Goal: Information Seeking & Learning: Learn about a topic

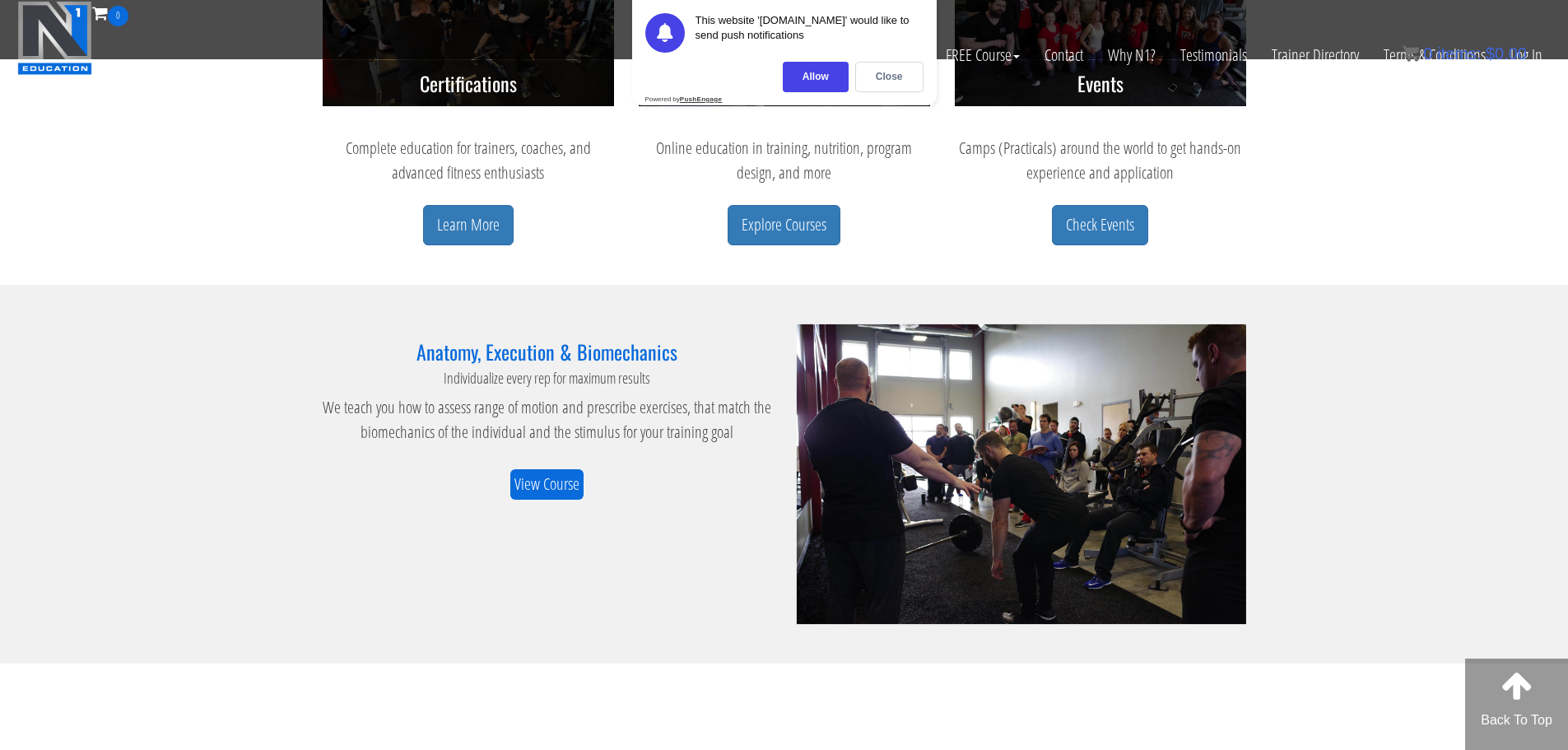
scroll to position [906, 0]
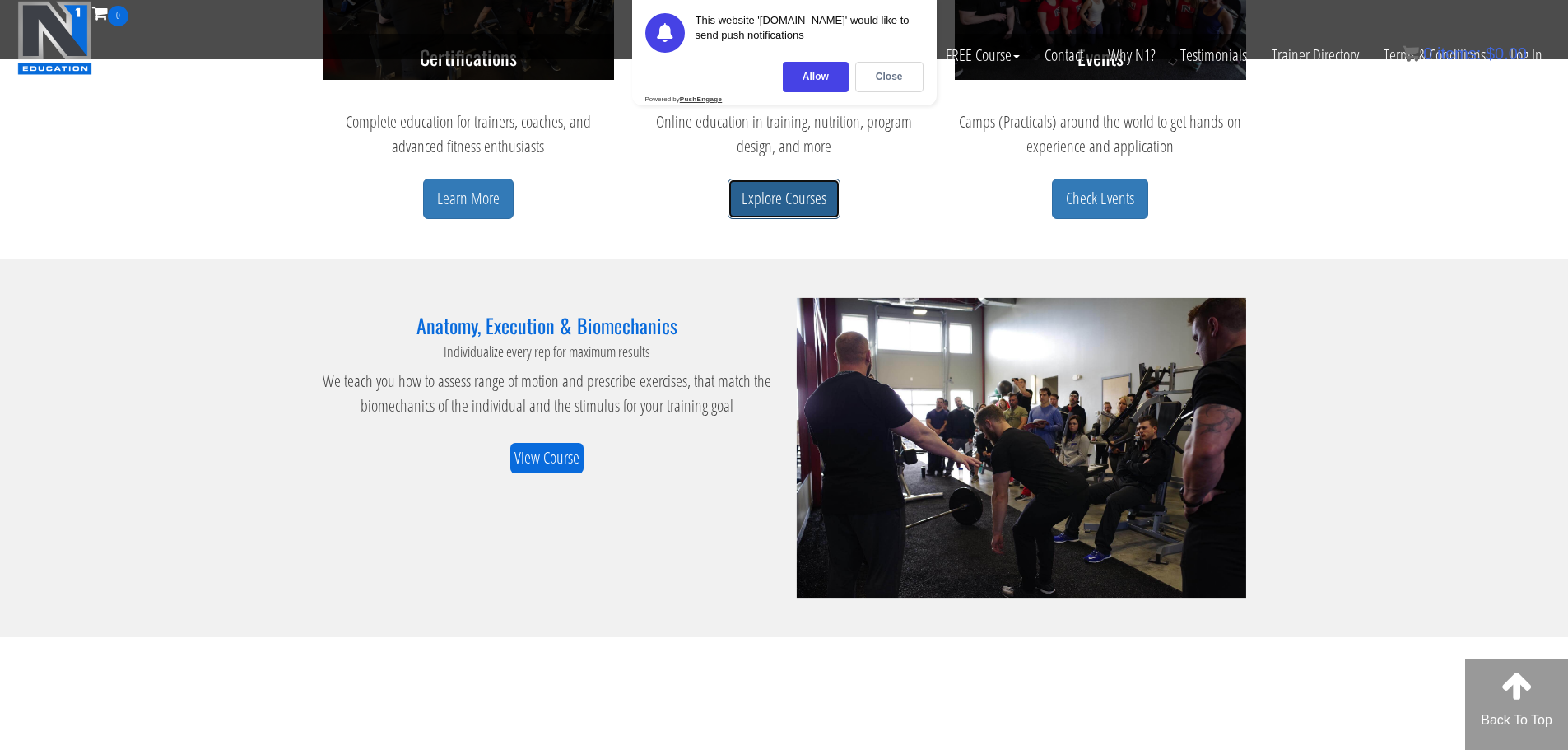
click at [771, 200] on link "Explore Courses" at bounding box center [784, 199] width 113 height 40
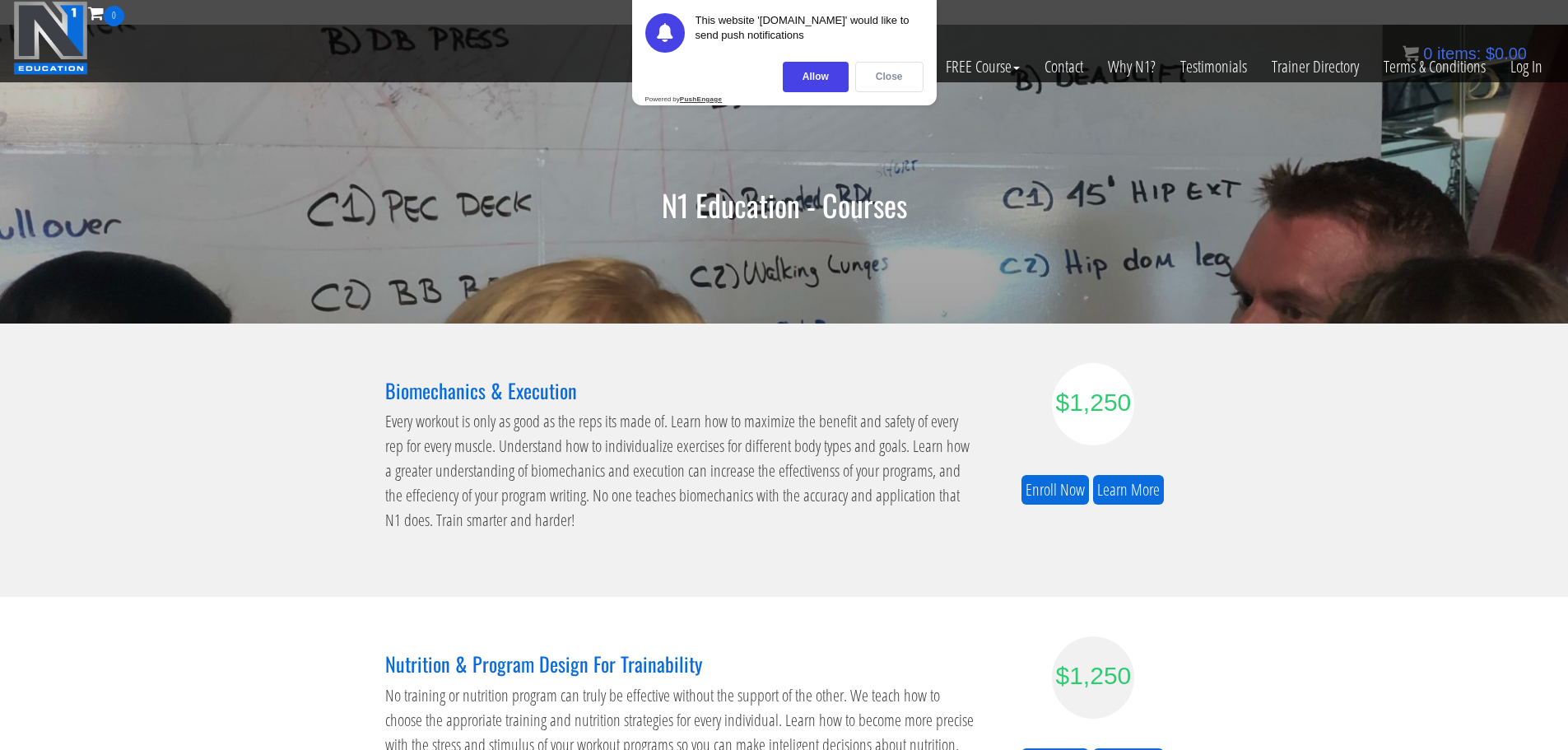
click at [878, 75] on div "Close" at bounding box center [889, 76] width 68 height 31
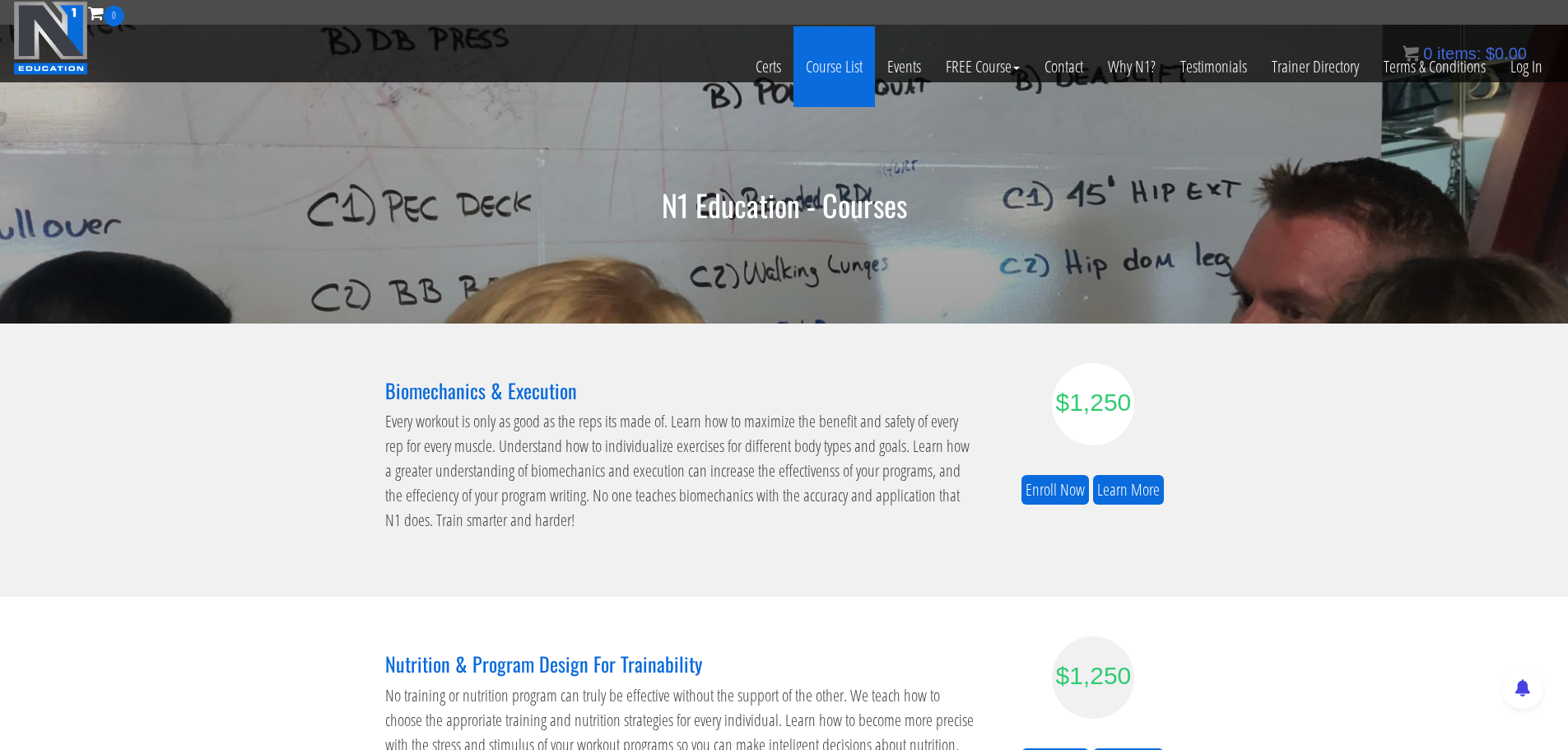
click at [831, 64] on link "Course List" at bounding box center [834, 67] width 82 height 81
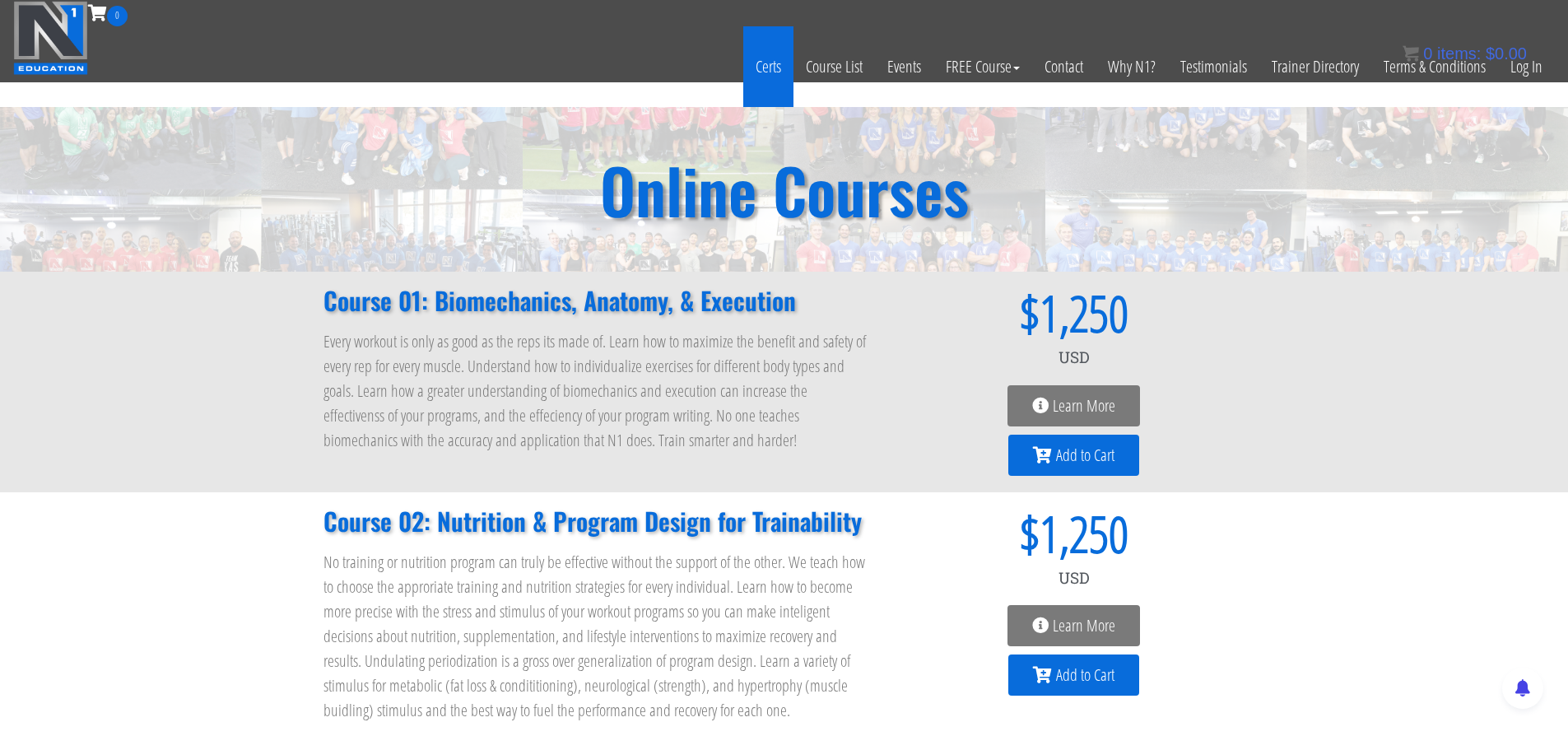
click at [753, 71] on link "Certs" at bounding box center [768, 67] width 50 height 81
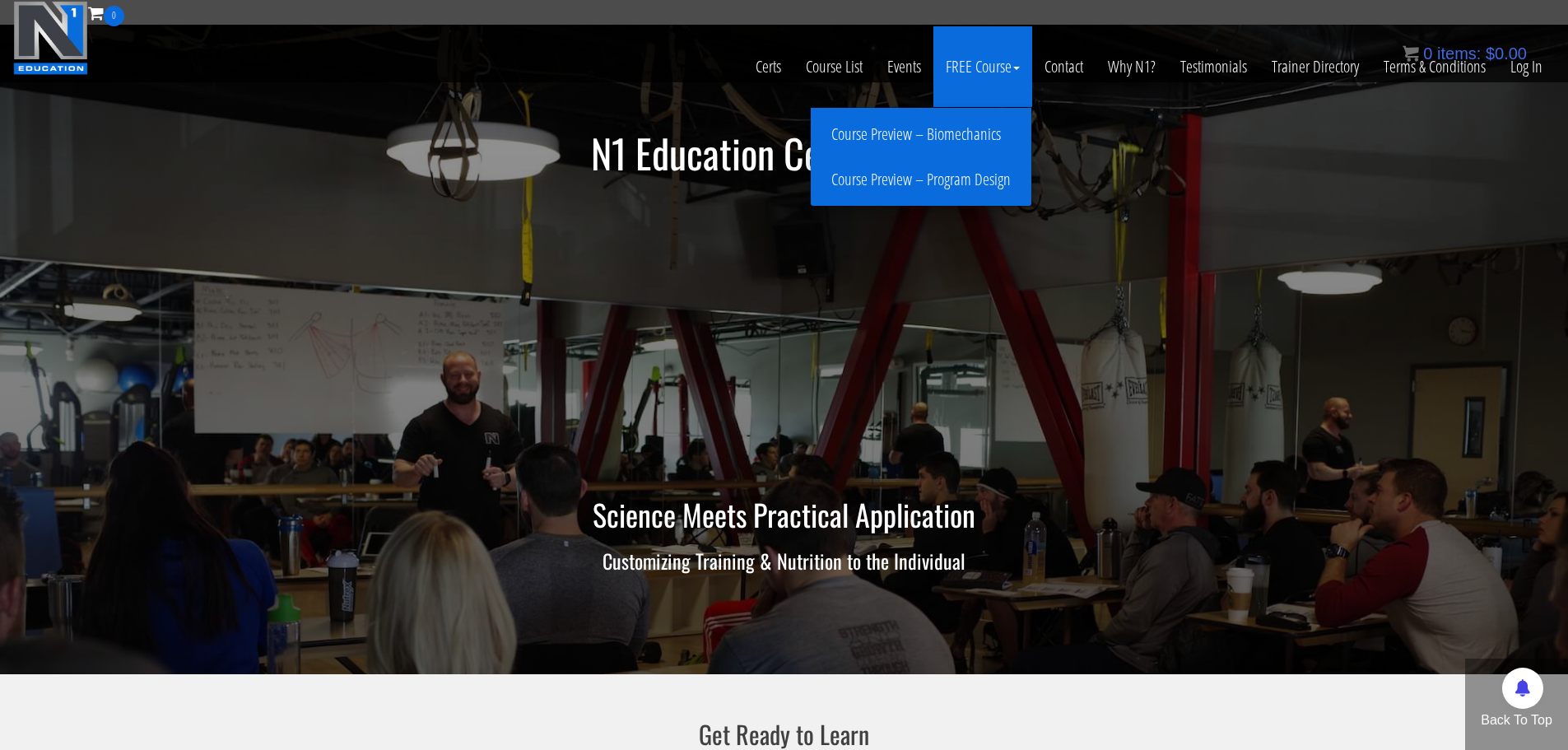
click at [946, 180] on link "Course Preview – Program Design" at bounding box center [921, 180] width 212 height 29
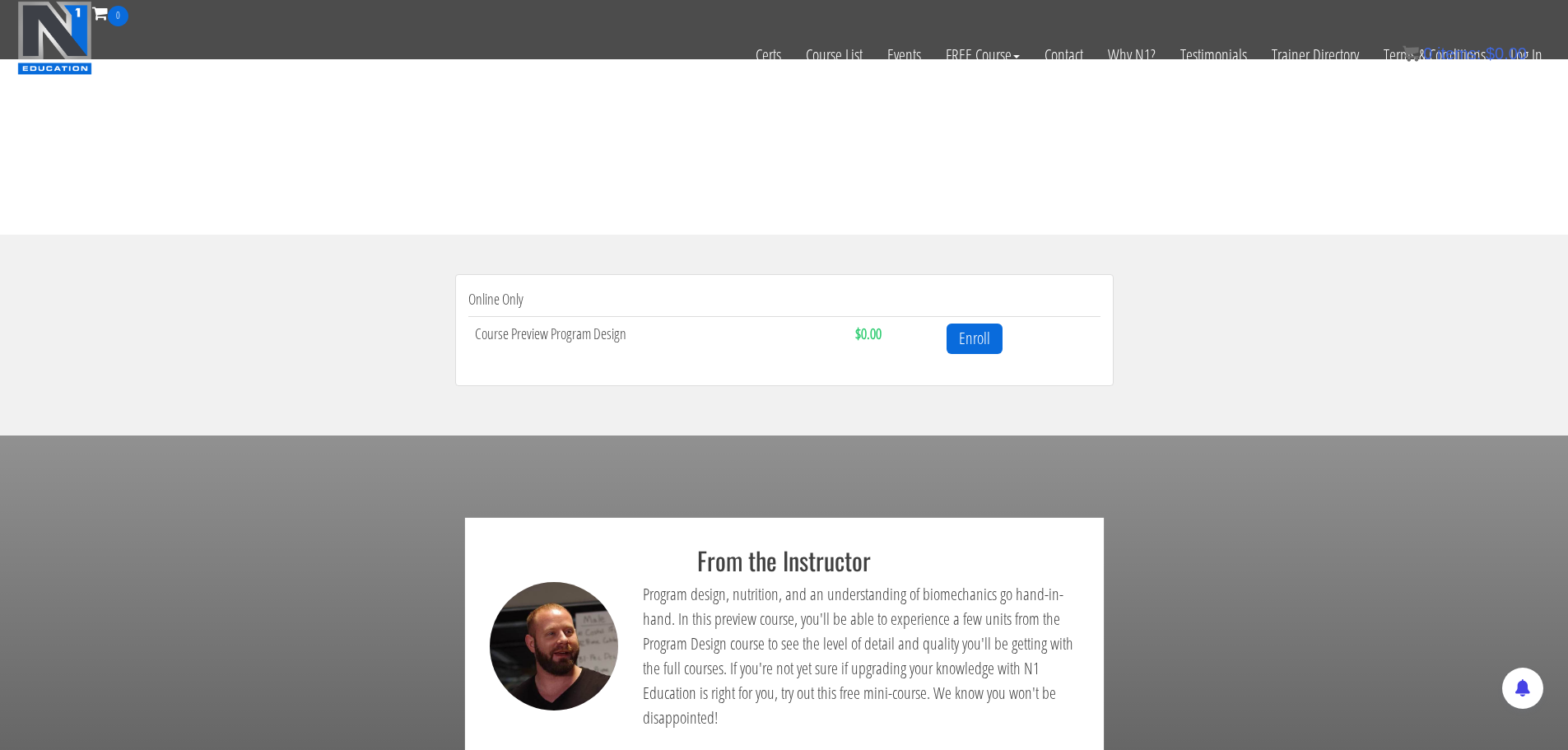
scroll to position [494, 0]
